Goal: Task Accomplishment & Management: Manage account settings

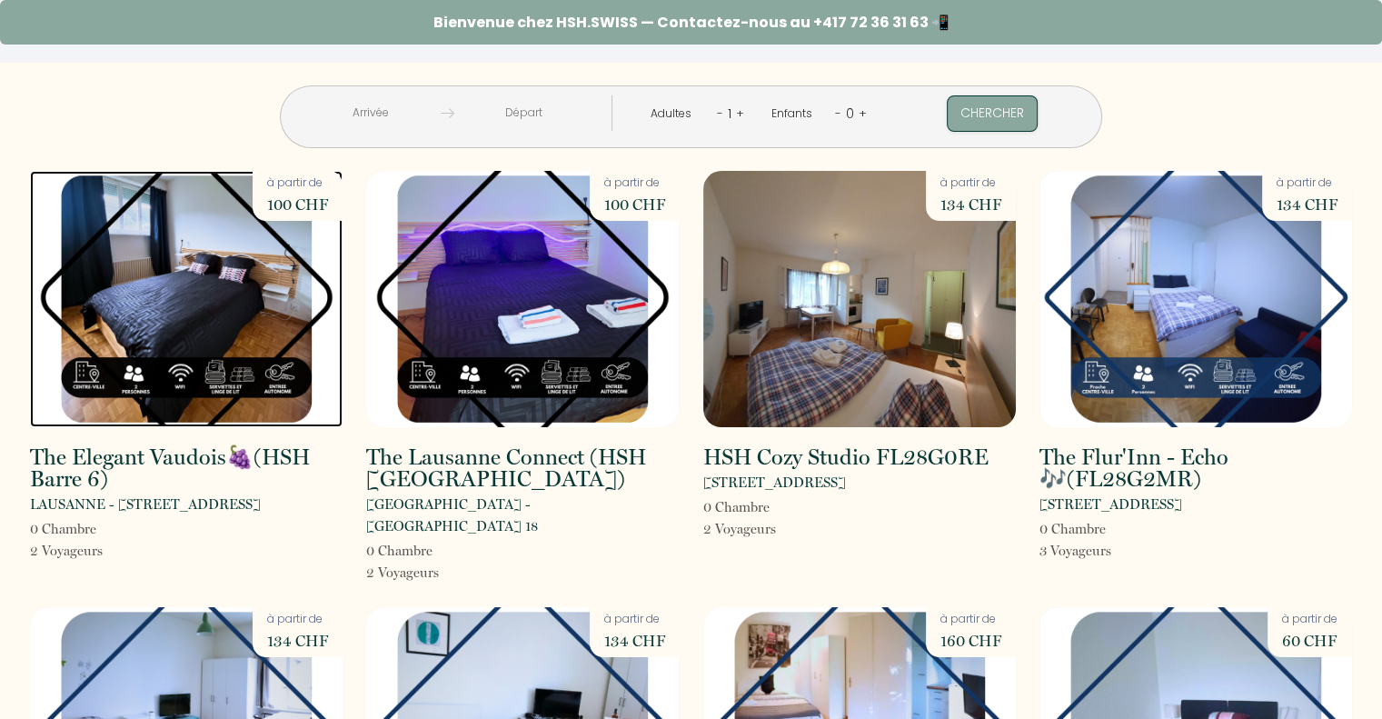
click at [194, 299] on img at bounding box center [186, 299] width 313 height 256
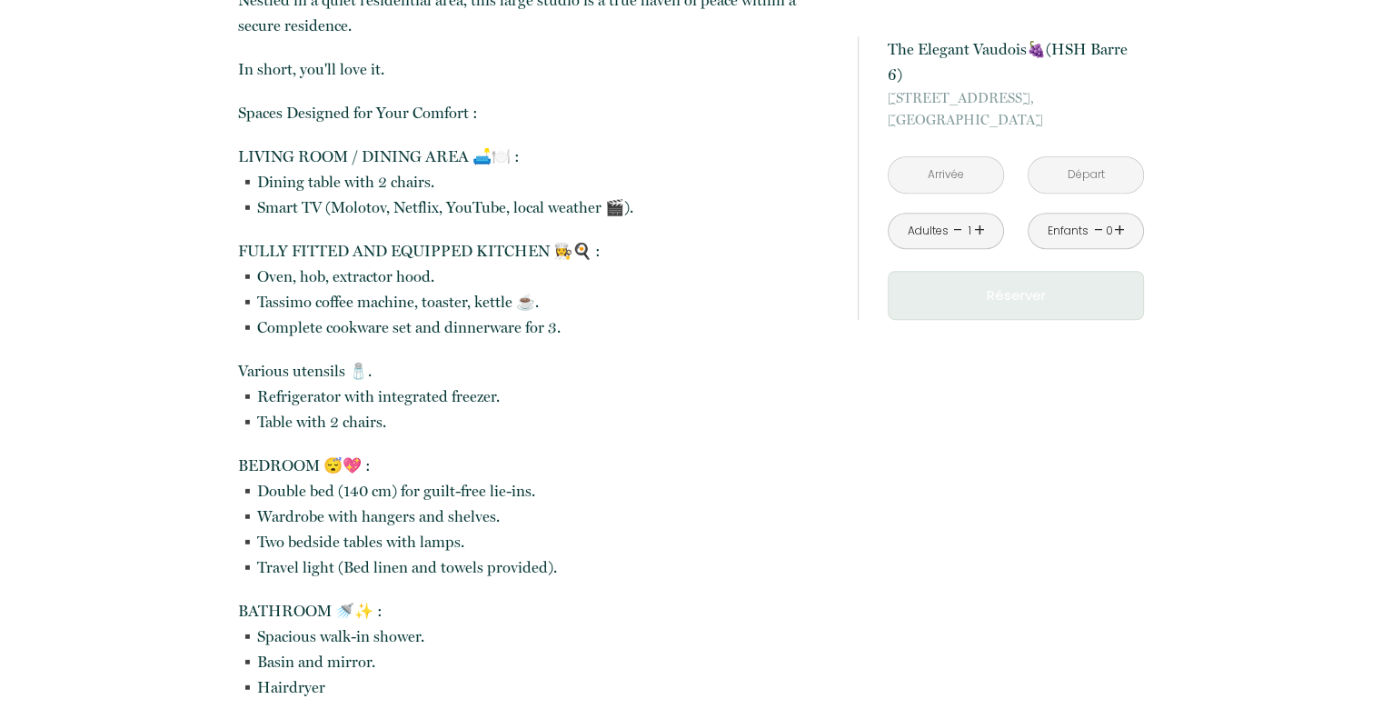
scroll to position [884, 0]
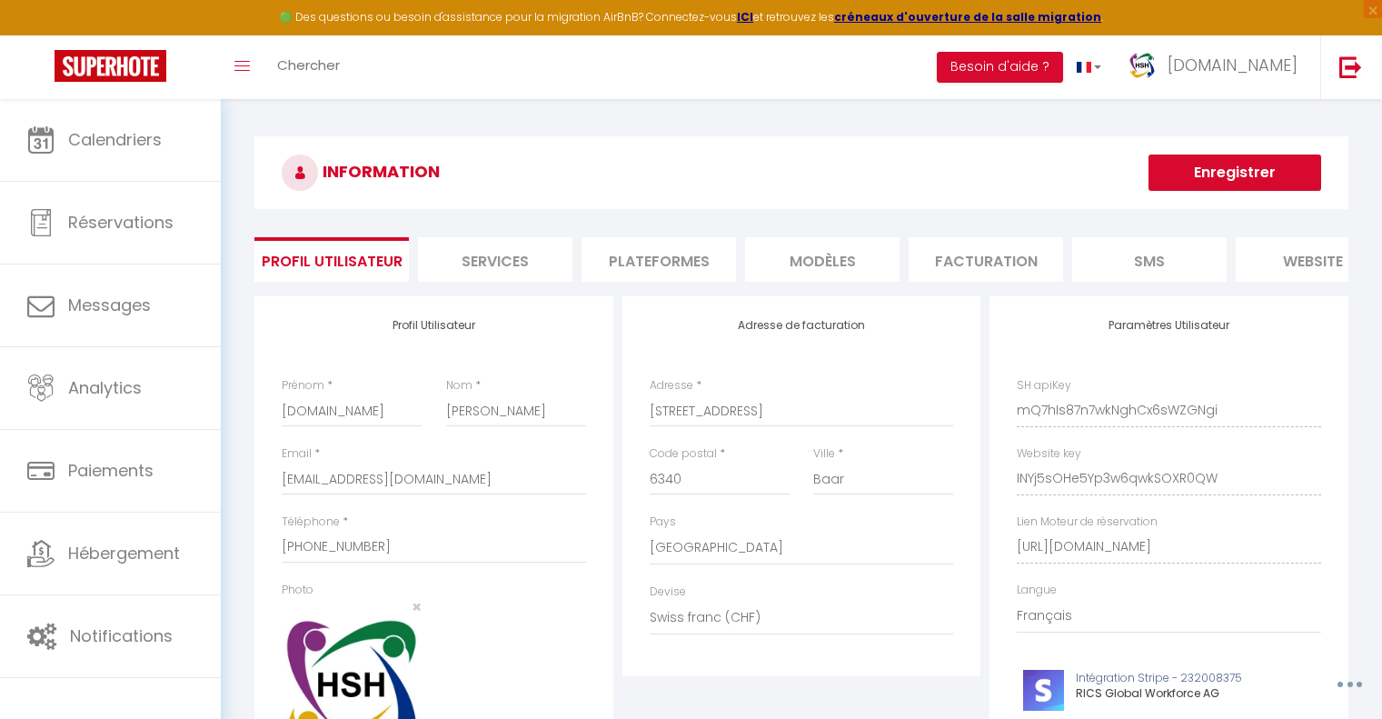
select select "208"
select select "94"
select select "fr"
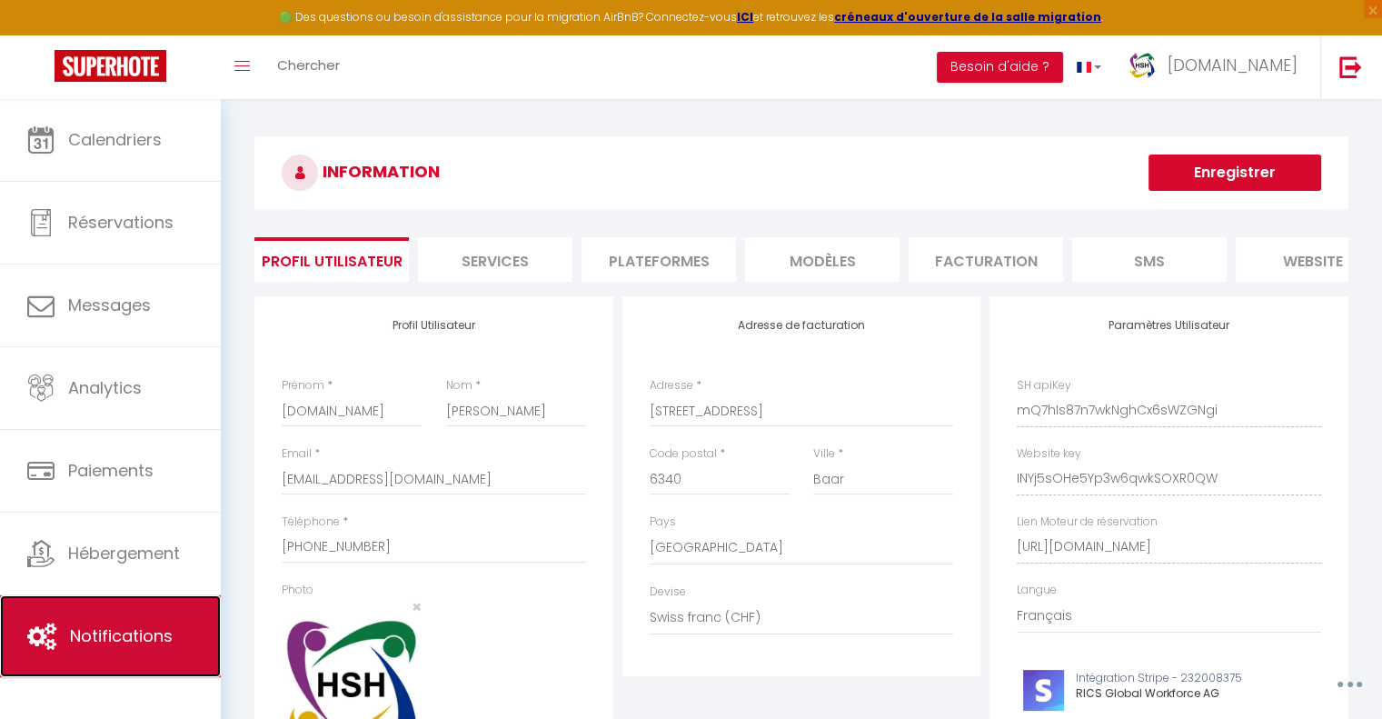
click at [154, 641] on span "Notifications" at bounding box center [121, 635] width 103 height 23
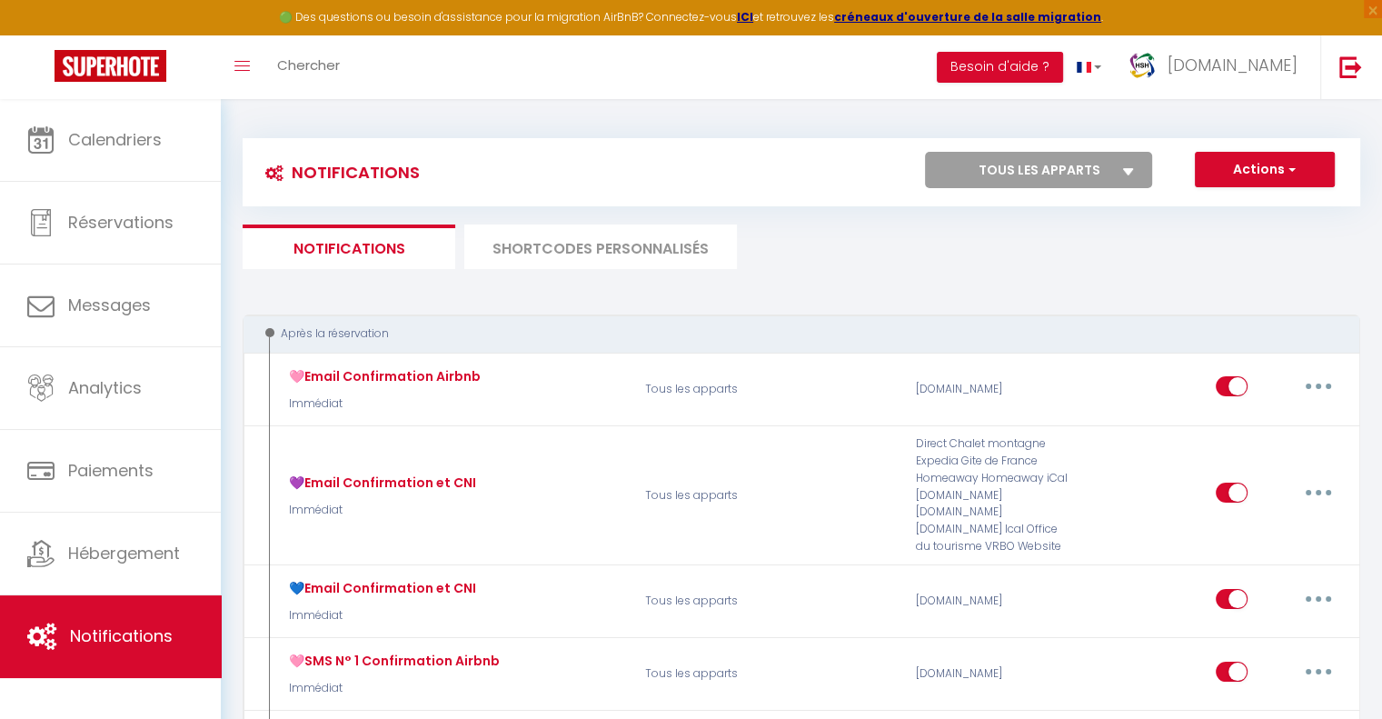
click at [566, 243] on li "SHORTCODES PERSONNALISÉS" at bounding box center [600, 246] width 273 height 45
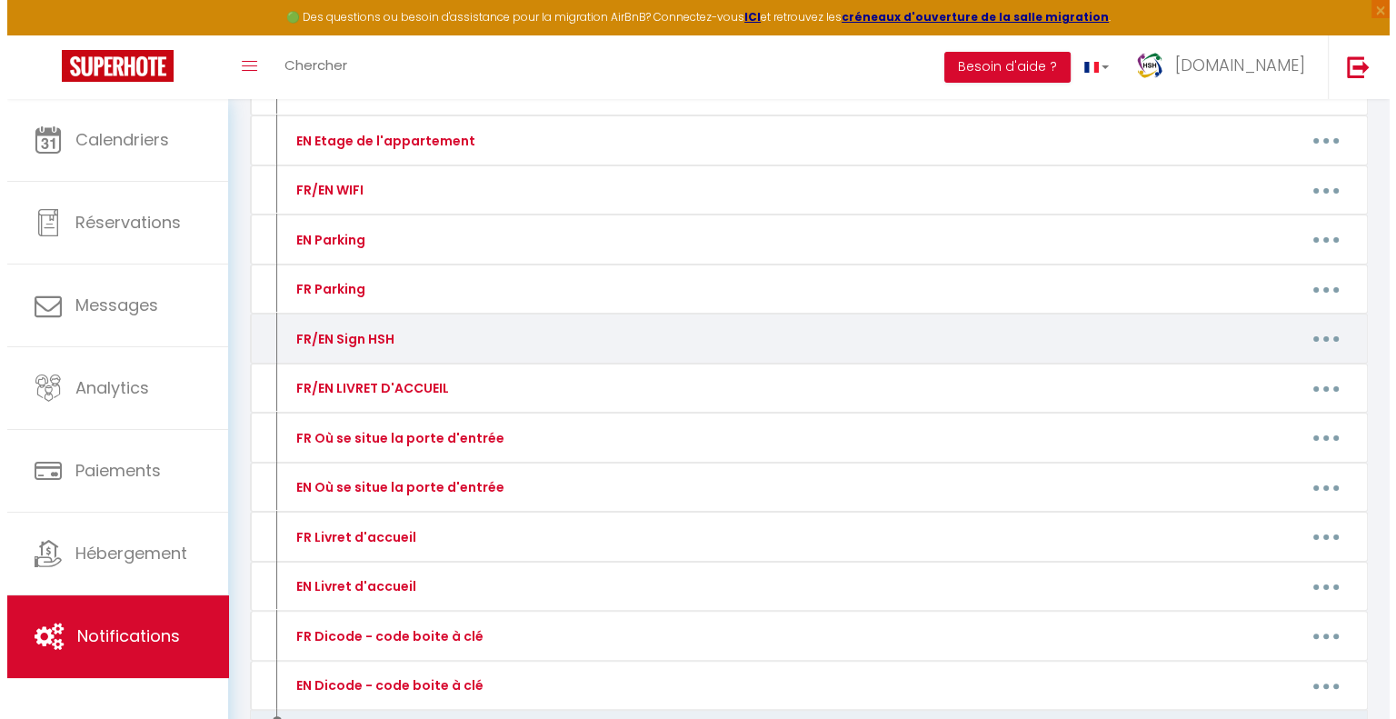
scroll to position [265, 0]
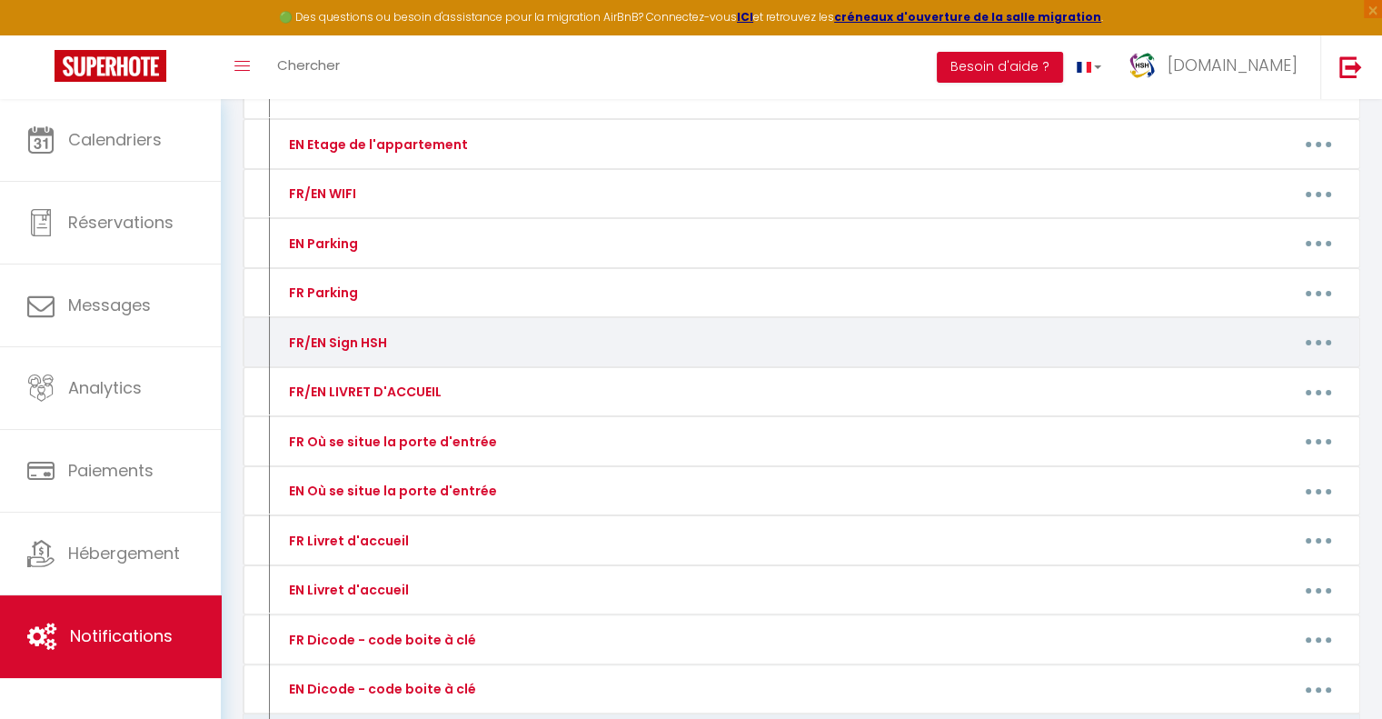
click at [1319, 349] on button "button" at bounding box center [1318, 342] width 51 height 29
click at [1248, 381] on link "Editer" at bounding box center [1271, 383] width 134 height 31
type input "FR/EN Sign HSH"
type textarea "-"
type textarea "HSH Team​ ✨️ 📧 [EMAIL_ADDRESS][DOMAIN_NAME]​ ☎️[PHONE_NUMBER].​"
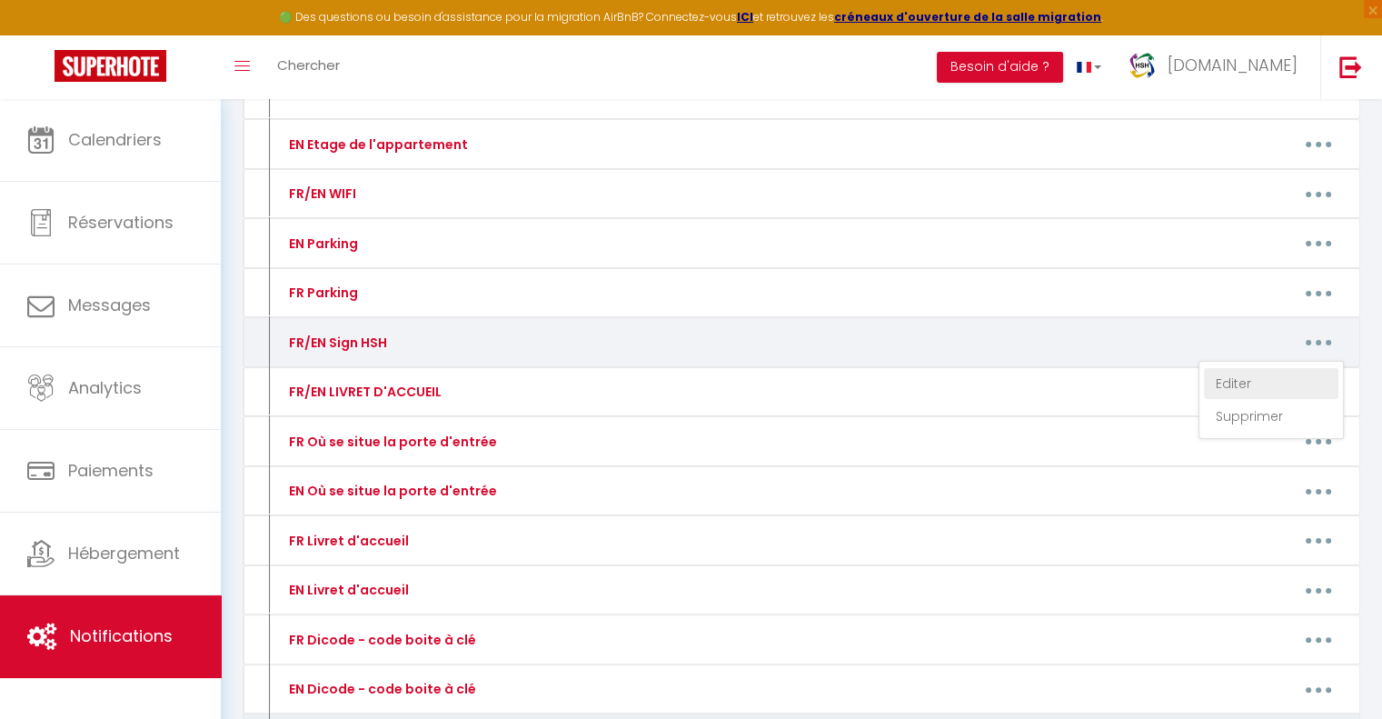
type textarea "HSH Team​ ✨️ 📧 [EMAIL_ADDRESS][DOMAIN_NAME]​ ☎️[PHONE_NUMBER].​"
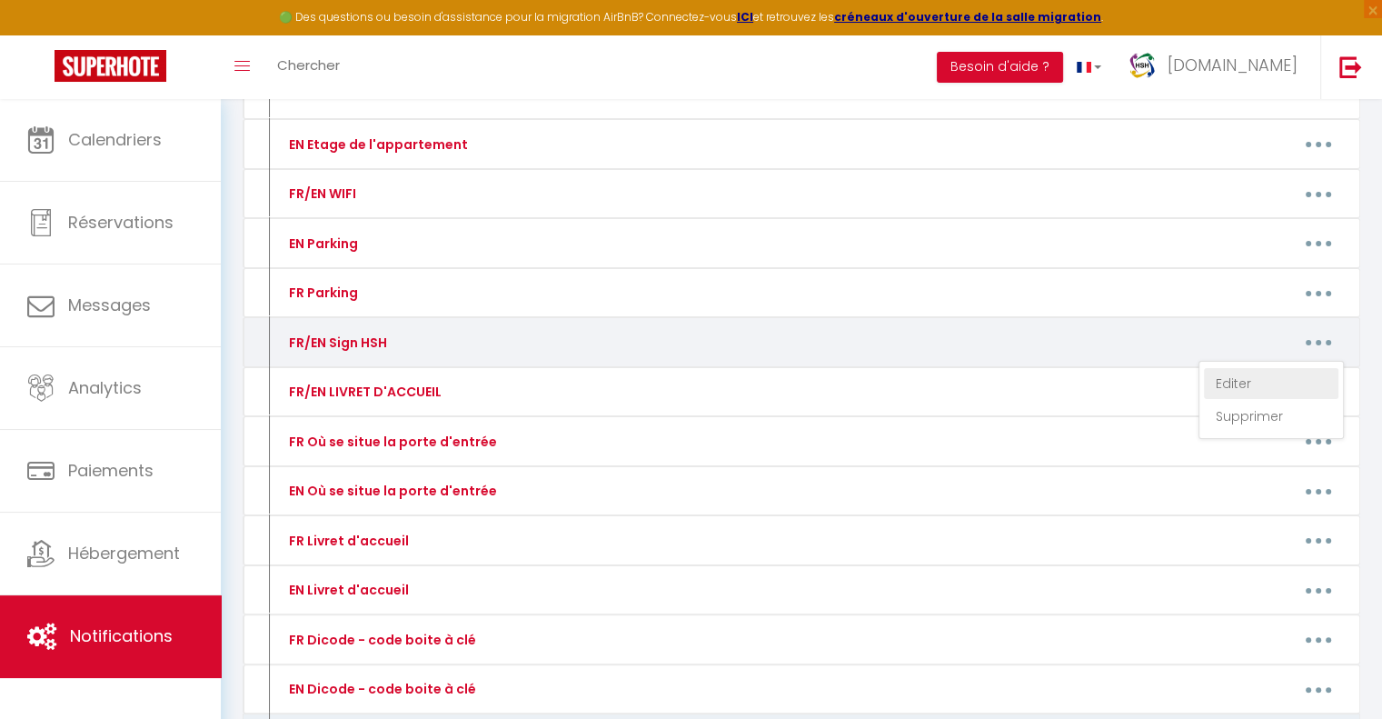
type textarea "HSH Team​ ✨️ 📧 [EMAIL_ADDRESS][DOMAIN_NAME]​ ☎️[PHONE_NUMBER].​"
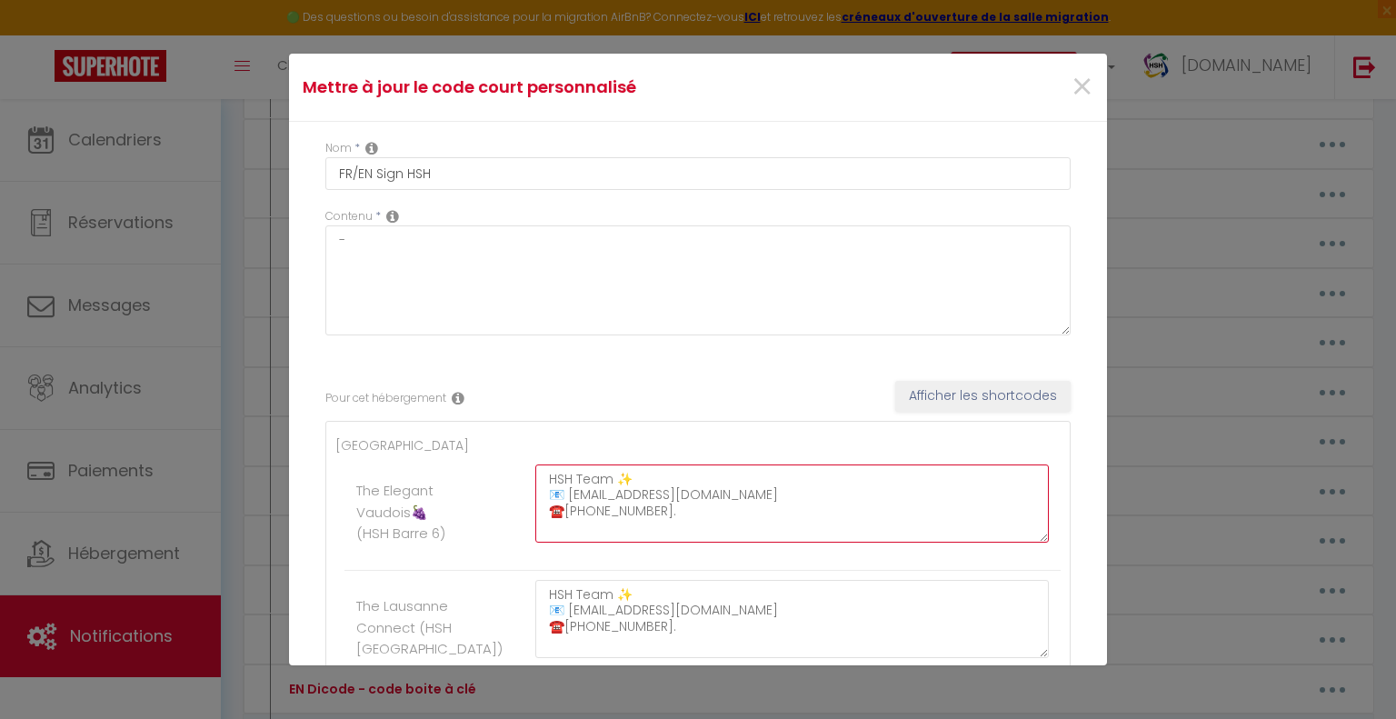
drag, startPoint x: 661, startPoint y: 512, endPoint x: 564, endPoint y: 512, distance: 97.2
click at [564, 512] on textarea "HSH Team​ ✨️ 📧 [EMAIL_ADDRESS][DOMAIN_NAME]​ ☎️[PHONE_NUMBER].​" at bounding box center [791, 503] width 513 height 78
paste textarea
type textarea "HSH Team​ ✨️ 📧 [EMAIL_ADDRESS][DOMAIN_NAME]​ ☎️​"
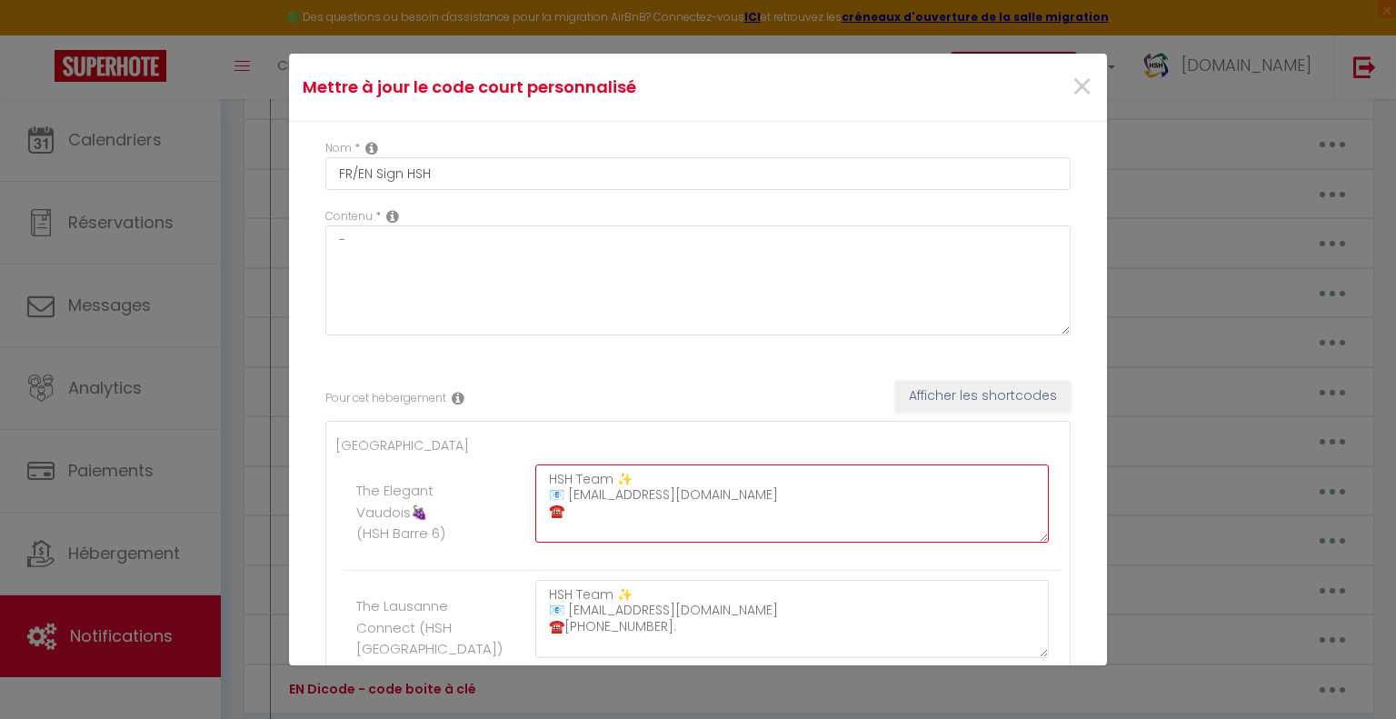
click at [569, 506] on textarea "HSH Team​ ✨️ 📧 [EMAIL_ADDRESS][DOMAIN_NAME]​ ☎️​" at bounding box center [791, 503] width 513 height 78
click at [1070, 90] on span "×" at bounding box center [1081, 87] width 23 height 55
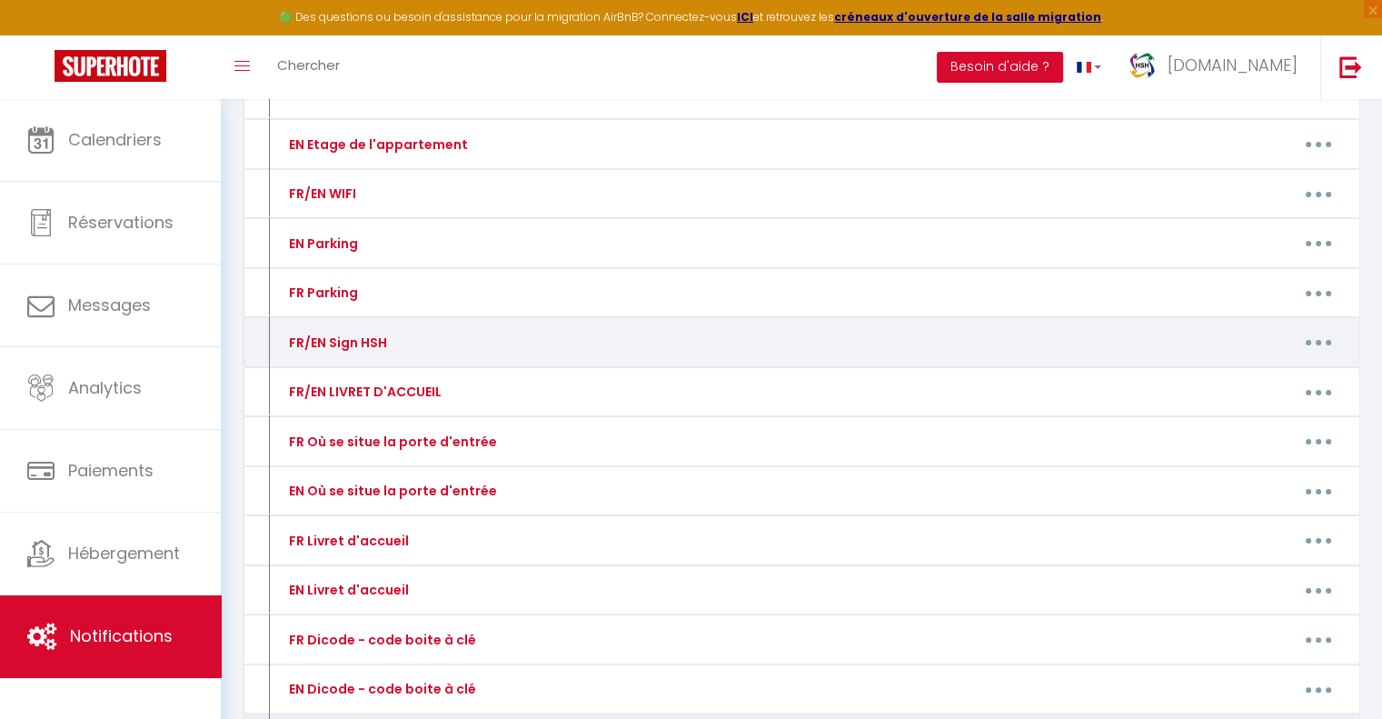
click at [1310, 341] on button "button" at bounding box center [1318, 342] width 51 height 29
click at [1268, 384] on link "Editer" at bounding box center [1271, 383] width 134 height 31
type input "FR/EN Sign HSH"
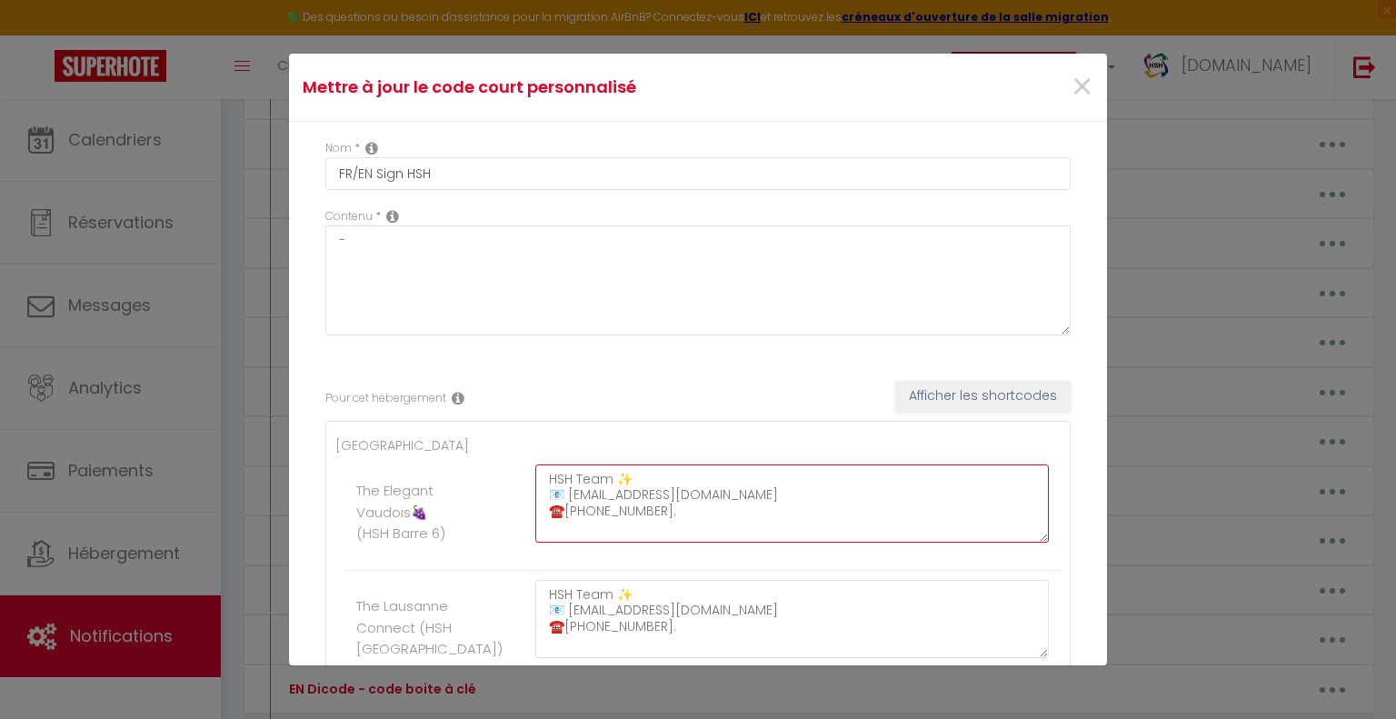
click at [660, 510] on textarea "HSH Team​ ✨️ 📧 [EMAIL_ADDRESS][DOMAIN_NAME]​ ☎️[PHONE_NUMBER].​" at bounding box center [791, 503] width 513 height 78
drag, startPoint x: 683, startPoint y: 514, endPoint x: 562, endPoint y: 515, distance: 120.9
click at [562, 515] on textarea "HSH Team​ ✨️ 📧 [EMAIL_ADDRESS][DOMAIN_NAME]​ ☎️[PHONE_NUMBER].​" at bounding box center [791, 503] width 513 height 78
type textarea "HSH Team​ ✨️ 📧 [EMAIL_ADDRESS][DOMAIN_NAME]​ ☎️[PHONE_NUMBER].​"
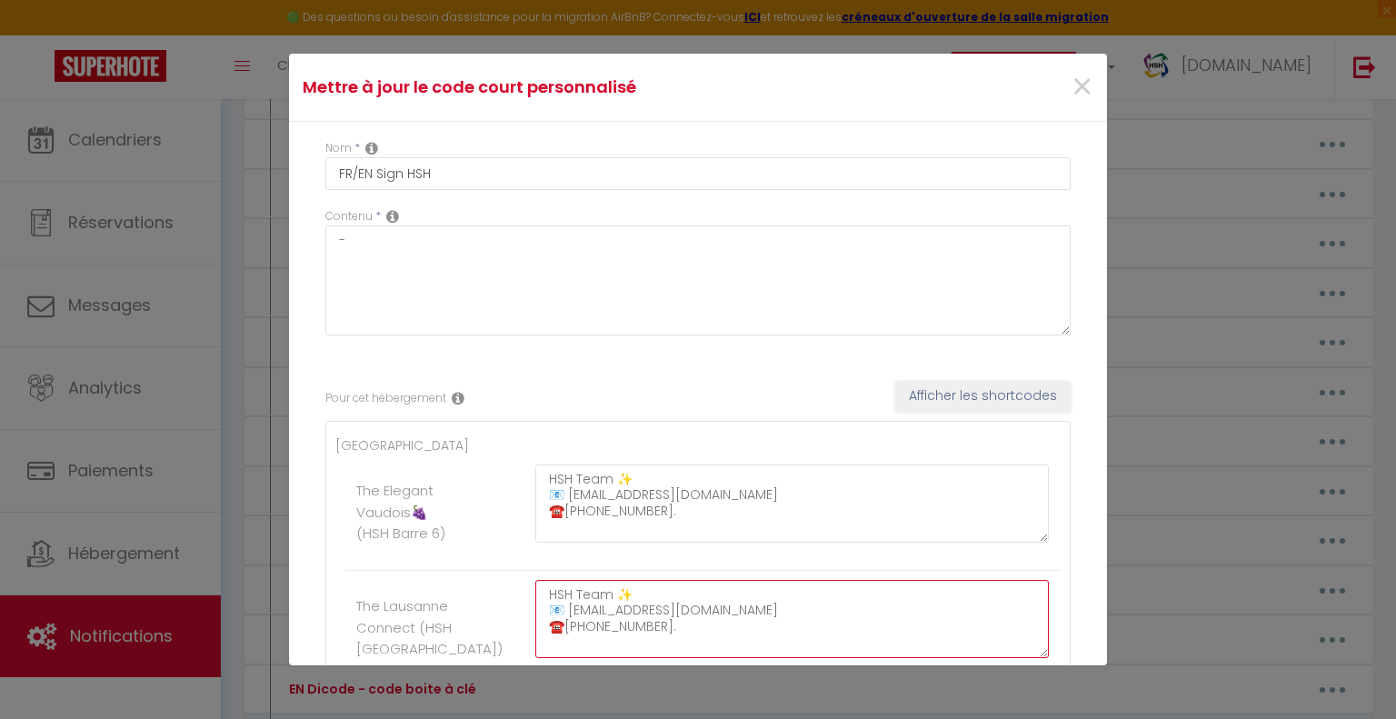
drag, startPoint x: 666, startPoint y: 625, endPoint x: 564, endPoint y: 628, distance: 101.8
click at [564, 628] on textarea "HSH Team​ ✨️ 📧 [EMAIL_ADDRESS][DOMAIN_NAME]​ ☎️[PHONE_NUMBER].​" at bounding box center [791, 619] width 513 height 78
paste textarea "82 06 19 39"
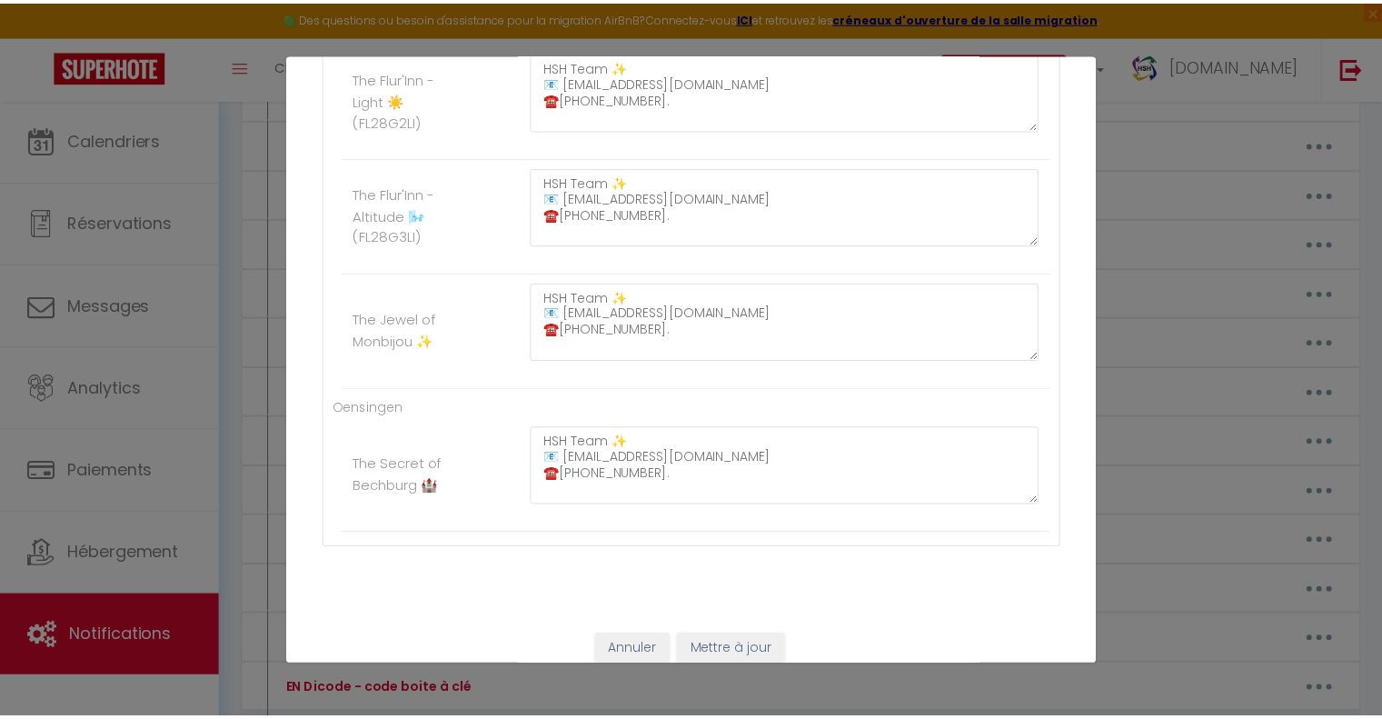
scroll to position [916, 0]
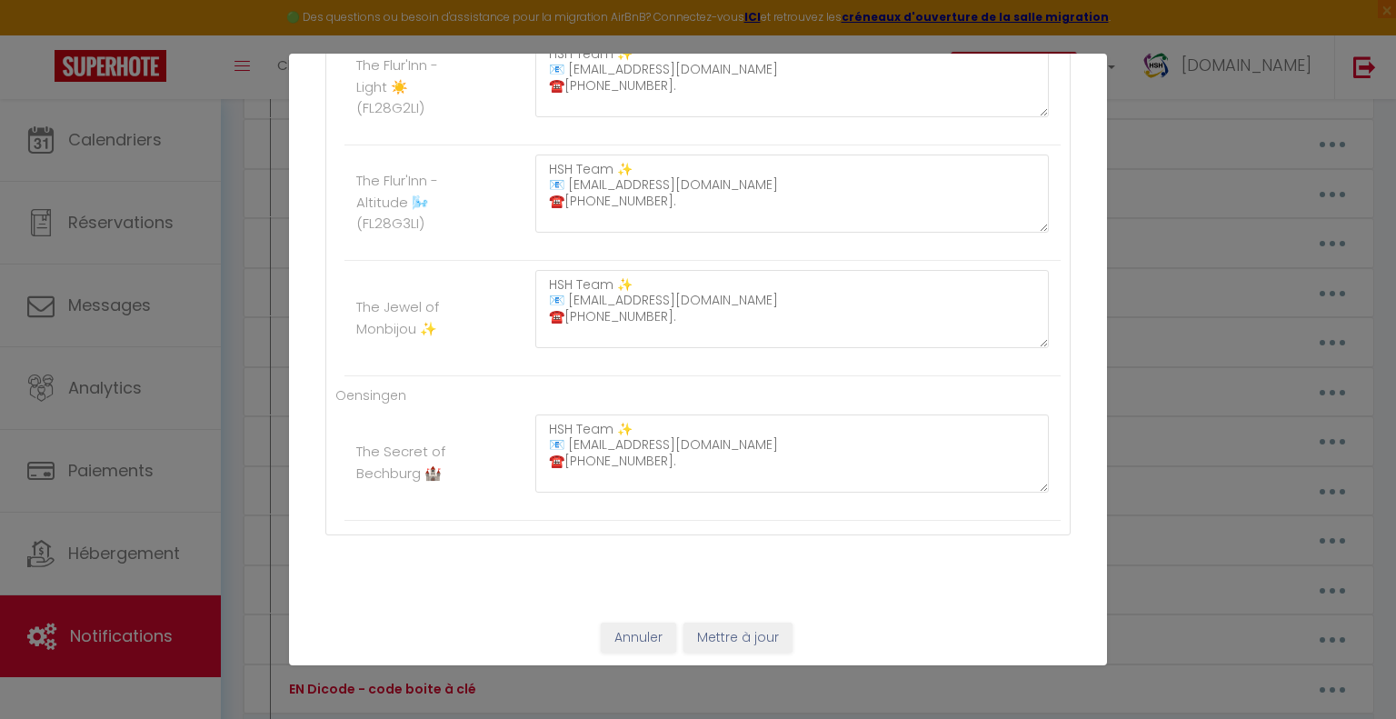
type textarea "HSH Team​ ✨️ 📧 [EMAIL_ADDRESS][DOMAIN_NAME]​ ☎️[PHONE_NUMBER].​"
click at [738, 632] on button "Mettre à jour" at bounding box center [737, 637] width 109 height 31
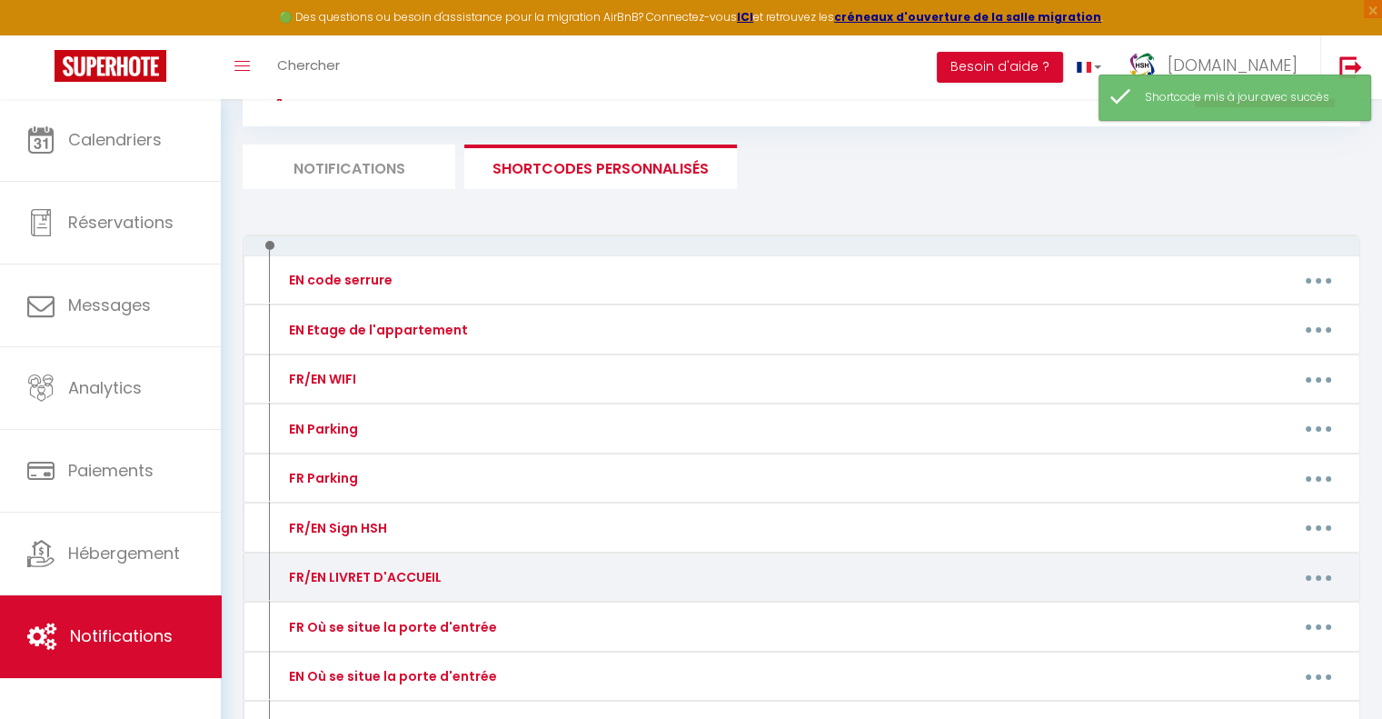
scroll to position [78, 0]
